Goal: Navigation & Orientation: Find specific page/section

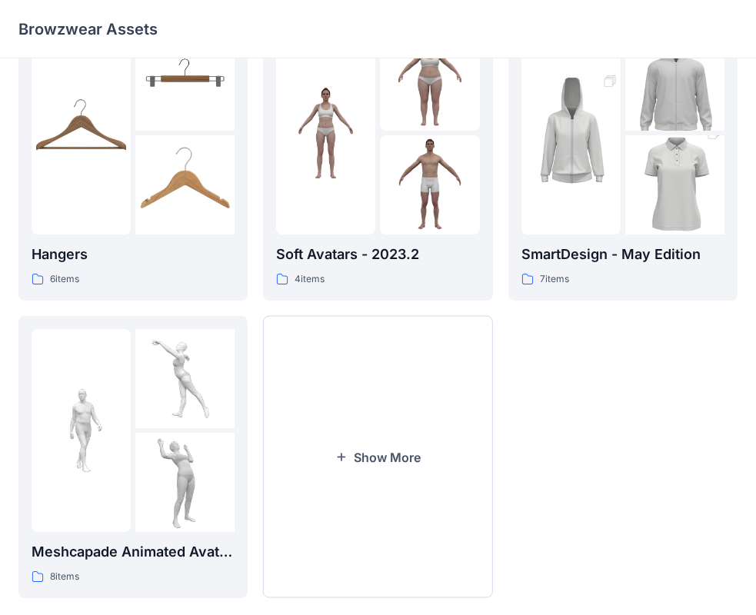
scroll to position [382, 0]
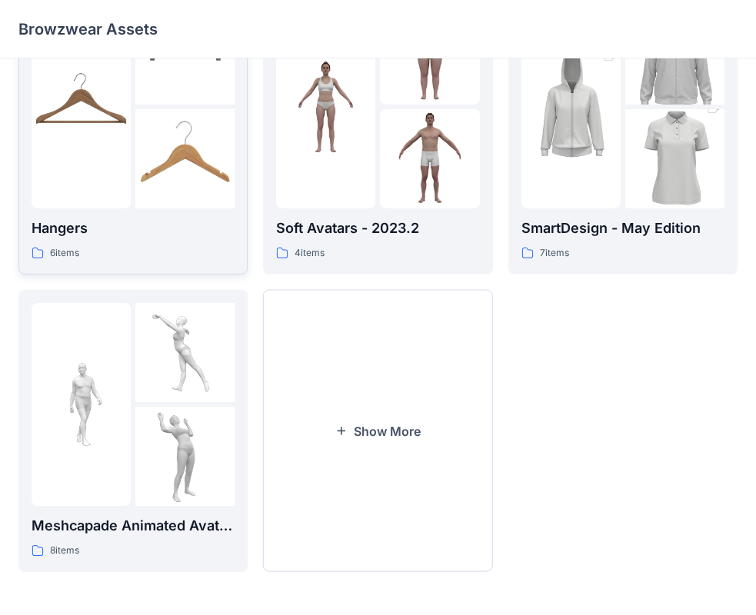
click at [164, 166] on img at bounding box center [184, 158] width 99 height 99
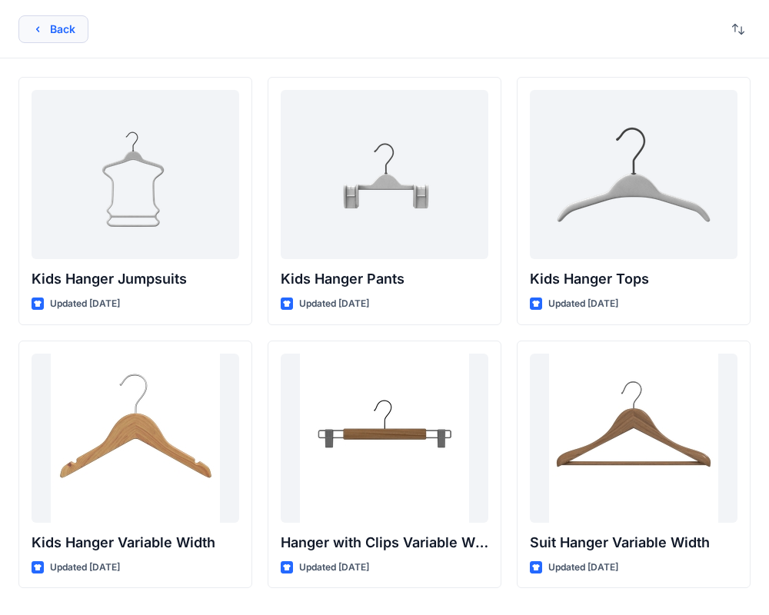
click at [50, 32] on button "Back" at bounding box center [53, 29] width 70 height 28
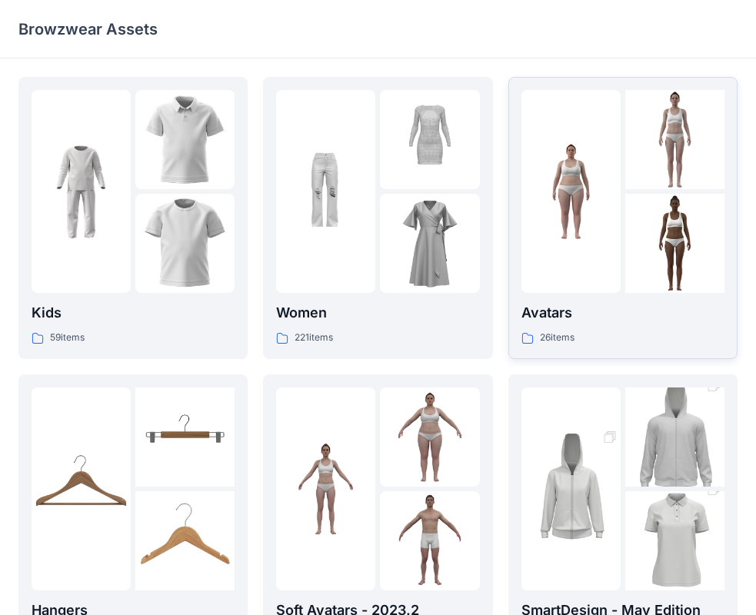
click at [546, 311] on p "Avatars" at bounding box center [622, 313] width 203 height 22
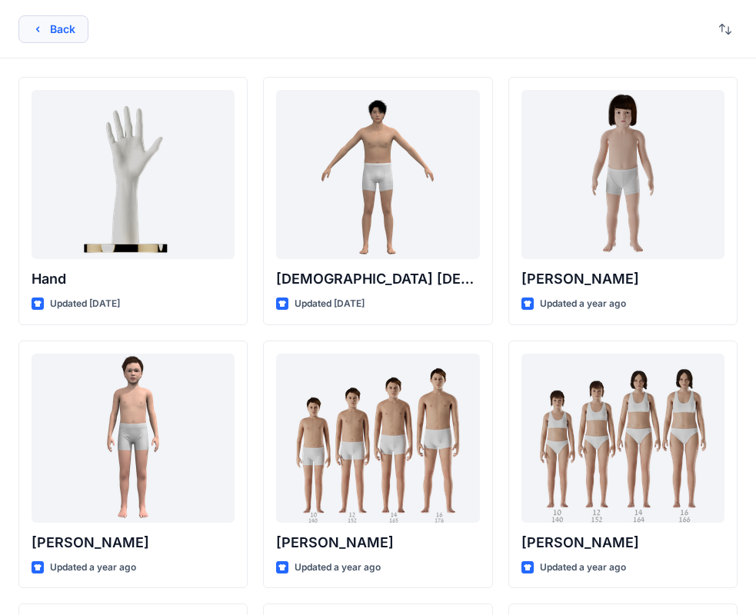
click at [68, 38] on button "Back" at bounding box center [53, 29] width 70 height 28
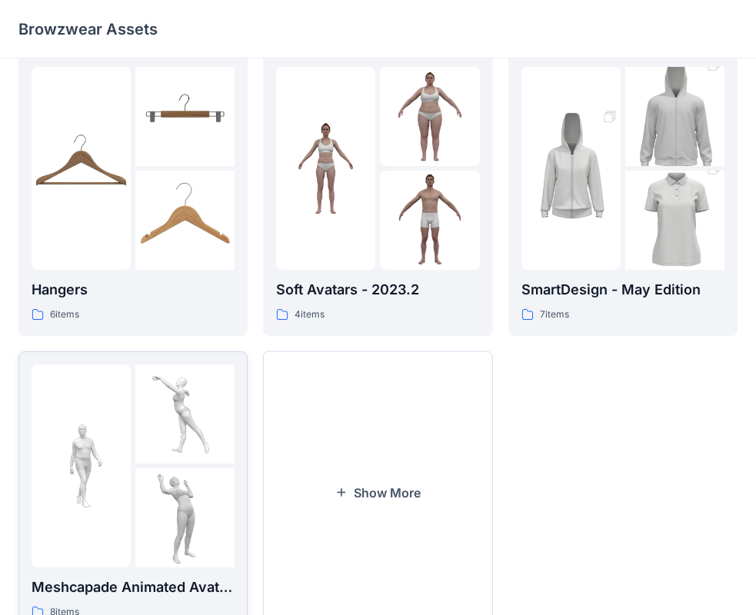
scroll to position [228, 0]
